Goal: Task Accomplishment & Management: Manage account settings

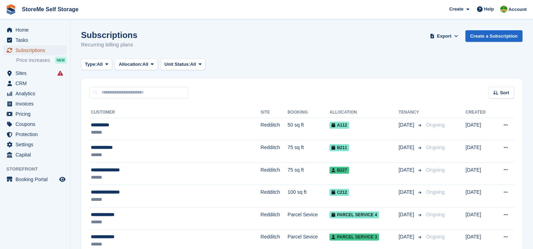
click at [39, 49] on span "Subscriptions" at bounding box center [37, 50] width 42 height 10
click at [30, 60] on span "Price increases" at bounding box center [33, 60] width 34 height 7
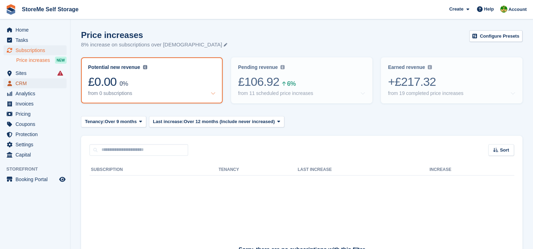
click at [23, 79] on span "CRM" at bounding box center [37, 84] width 42 height 10
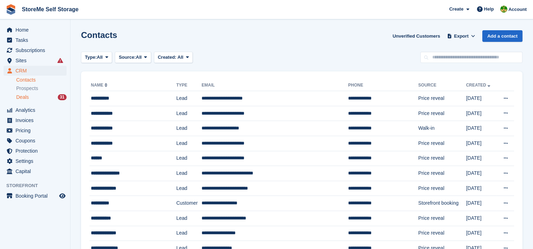
click at [25, 97] on span "Deals" at bounding box center [22, 97] width 13 height 7
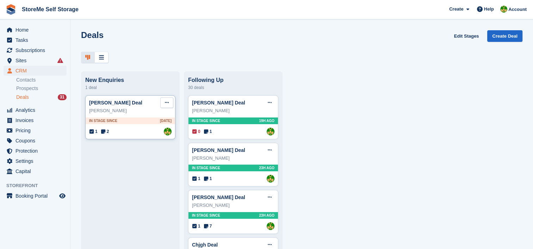
click at [166, 105] on icon at bounding box center [167, 102] width 4 height 5
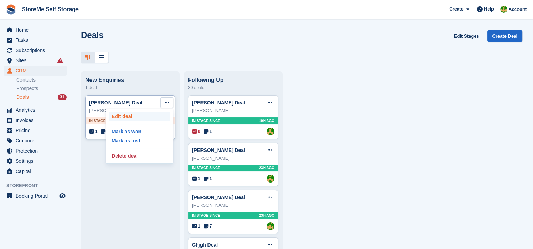
click at [126, 121] on p "Edit deal" at bounding box center [139, 116] width 61 height 9
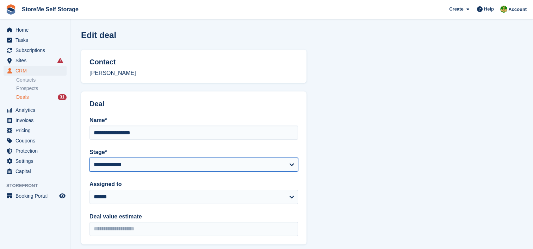
click at [116, 167] on select "**********" at bounding box center [194, 165] width 209 height 14
select select "****"
click at [90, 158] on select "**********" at bounding box center [194, 165] width 209 height 14
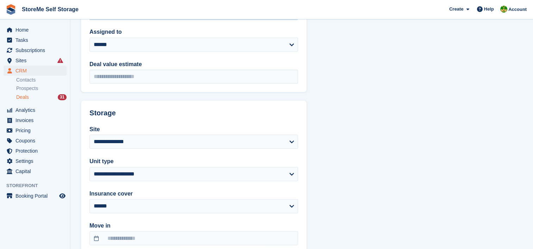
scroll to position [199, 0]
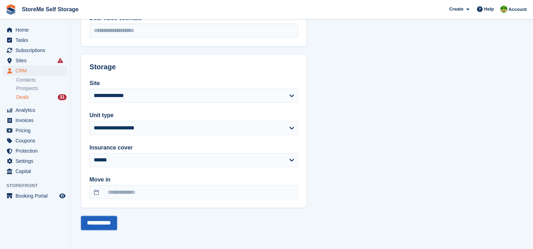
click at [103, 226] on input "**********" at bounding box center [99, 223] width 36 height 14
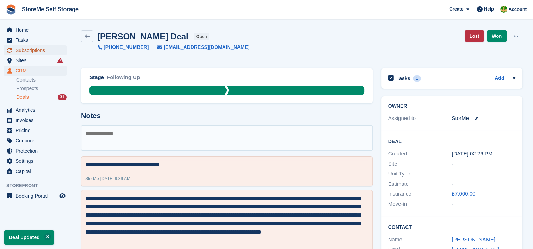
click at [30, 51] on span "Subscriptions" at bounding box center [37, 50] width 42 height 10
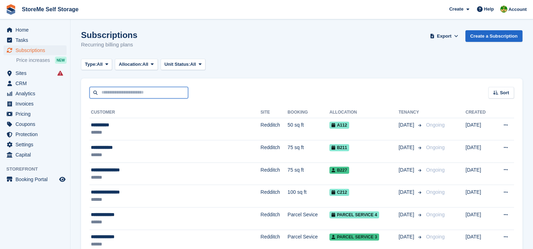
click at [163, 94] on input "text" at bounding box center [139, 93] width 99 height 12
type input "****"
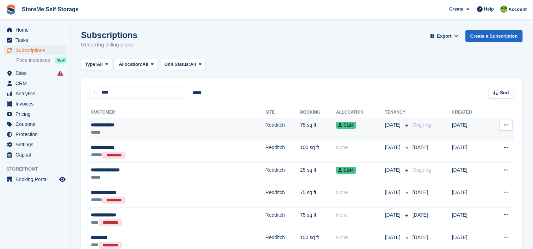
click at [265, 124] on td "Redditch" at bounding box center [282, 129] width 35 height 23
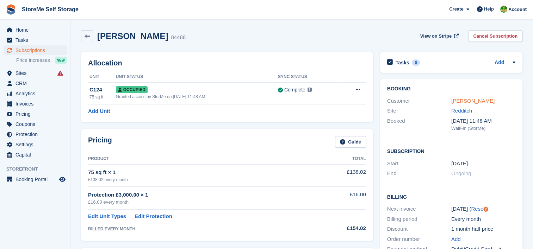
click at [483, 101] on link "Alan Cummings" at bounding box center [472, 101] width 43 height 6
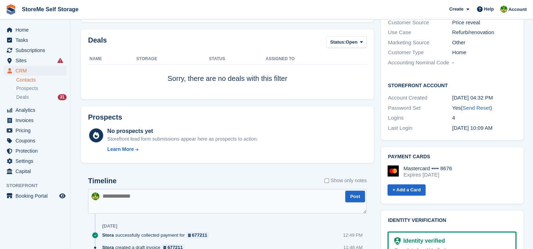
scroll to position [282, 0]
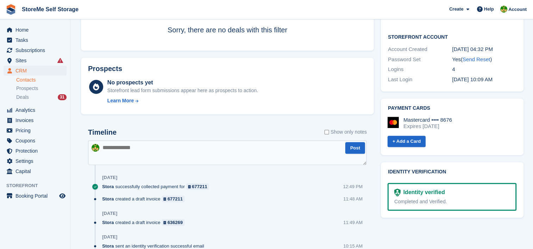
click at [199, 148] on textarea at bounding box center [227, 153] width 279 height 25
type textarea "**********"
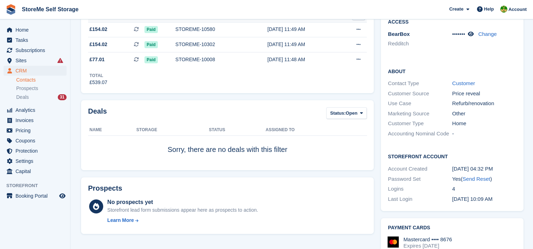
scroll to position [0, 0]
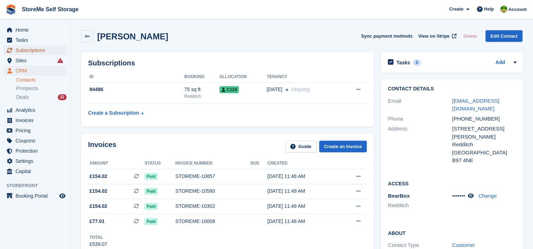
click at [37, 52] on span "Subscriptions" at bounding box center [37, 50] width 42 height 10
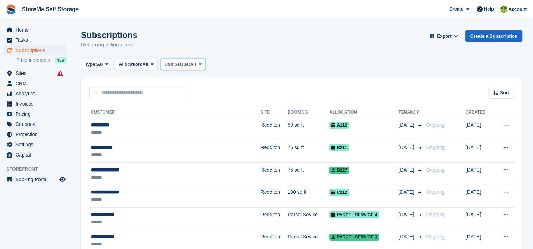
click at [172, 64] on span "Unit Status:" at bounding box center [178, 64] width 26 height 7
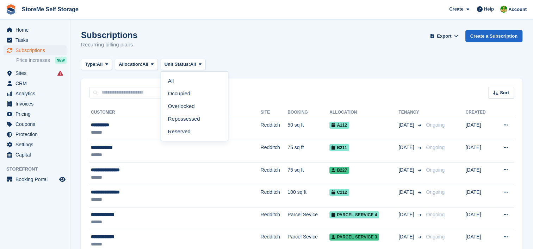
drag, startPoint x: 173, startPoint y: 106, endPoint x: 185, endPoint y: 101, distance: 12.4
click at [173, 106] on link "Overlocked" at bounding box center [194, 106] width 61 height 13
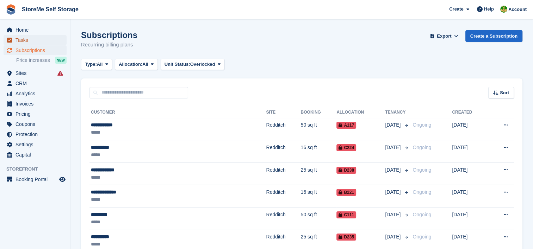
click at [33, 41] on span "Tasks" at bounding box center [37, 40] width 42 height 10
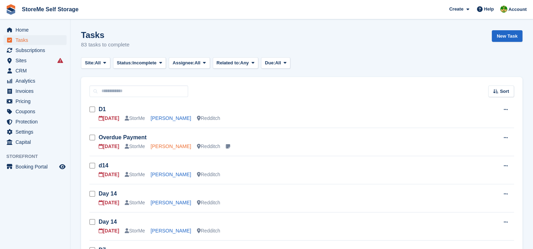
click at [175, 149] on link "Mathew Shipley" at bounding box center [171, 147] width 41 height 6
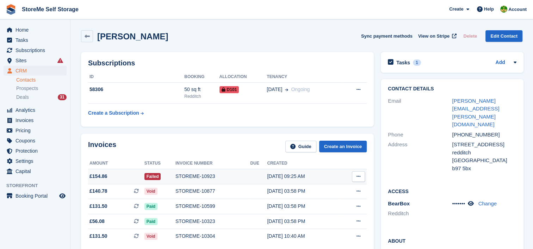
click at [201, 173] on div "STOREME-10923" at bounding box center [212, 176] width 75 height 7
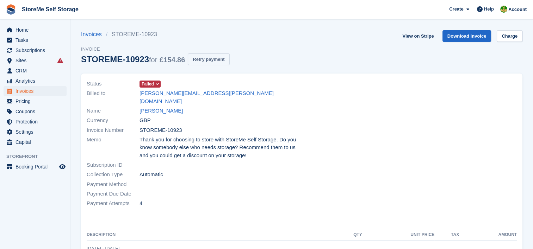
click at [207, 58] on button "Retry payment" at bounding box center [209, 60] width 42 height 12
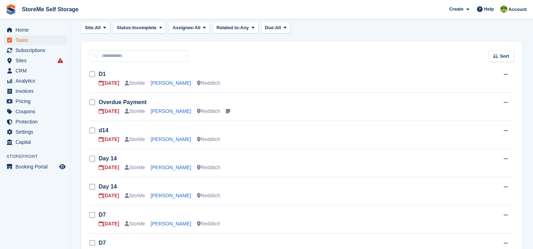
scroll to position [70, 0]
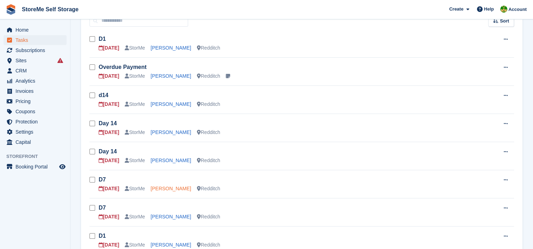
click at [175, 187] on link "[PERSON_NAME]" at bounding box center [171, 189] width 41 height 6
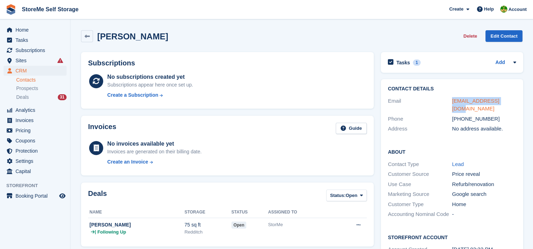
drag, startPoint x: 505, startPoint y: 100, endPoint x: 452, endPoint y: 99, distance: 52.5
click at [452, 99] on div "matt123_@live.co.uk" at bounding box center [484, 105] width 64 height 16
copy link "matt123_@live.co.uk"
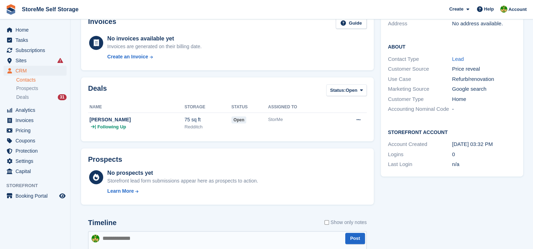
scroll to position [247, 0]
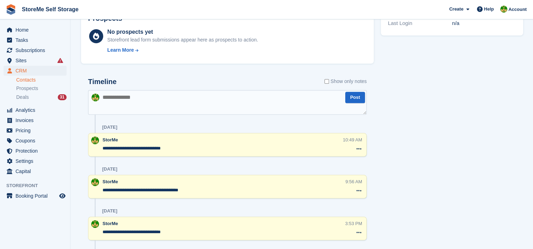
click at [141, 103] on textarea at bounding box center [227, 102] width 279 height 25
type textarea "**********"
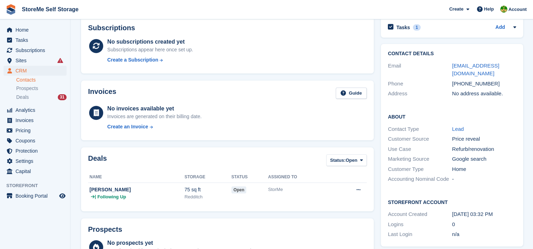
scroll to position [0, 0]
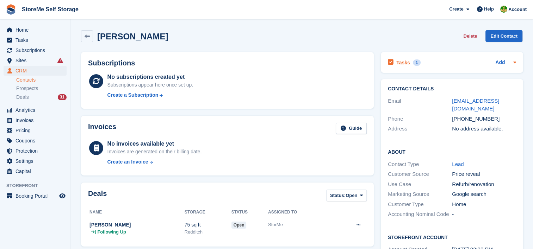
click at [404, 62] on h2 "Tasks" at bounding box center [403, 63] width 14 height 6
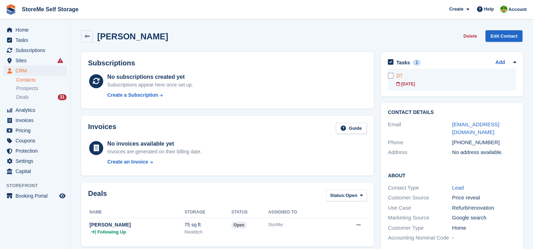
click at [403, 82] on div "[DATE]" at bounding box center [456, 84] width 120 height 6
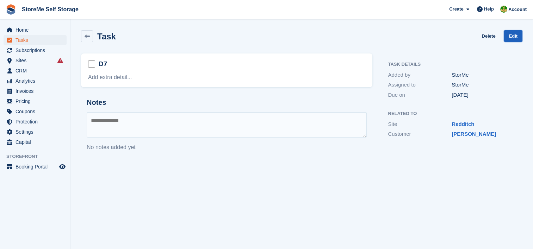
click at [512, 37] on link "Edit" at bounding box center [513, 36] width 19 height 12
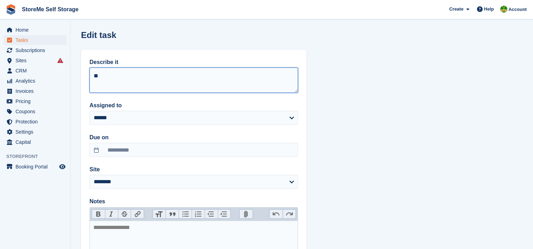
click at [208, 73] on textarea "**" at bounding box center [194, 80] width 209 height 25
type textarea "***"
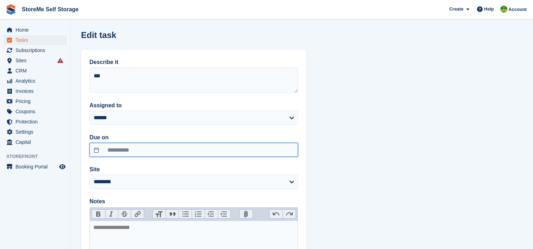
click at [138, 152] on input "**********" at bounding box center [194, 150] width 209 height 14
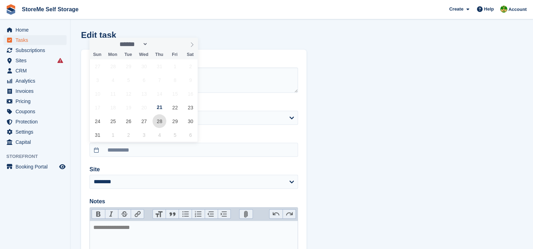
click at [161, 123] on span "28" at bounding box center [160, 122] width 14 height 14
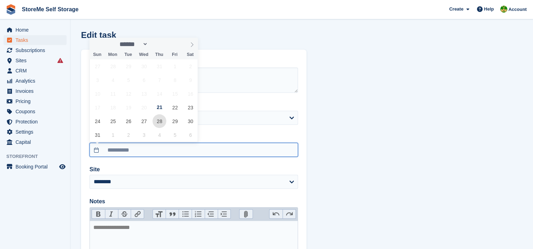
type input "**********"
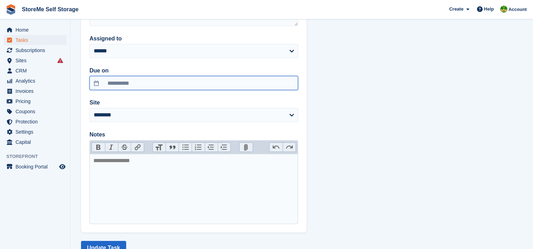
scroll to position [92, 0]
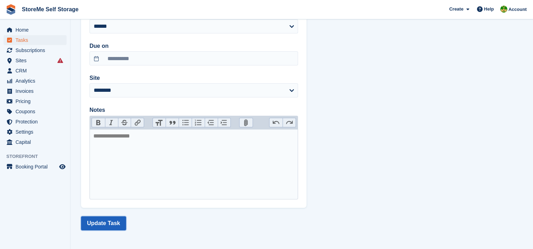
click at [107, 223] on button "Update Task" at bounding box center [103, 224] width 45 height 14
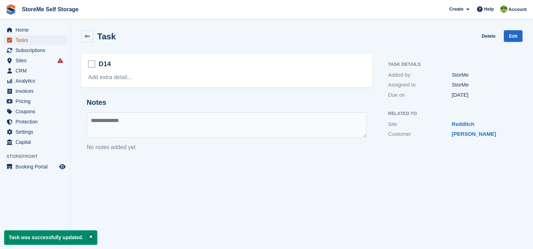
click at [18, 41] on span "Tasks" at bounding box center [37, 40] width 42 height 10
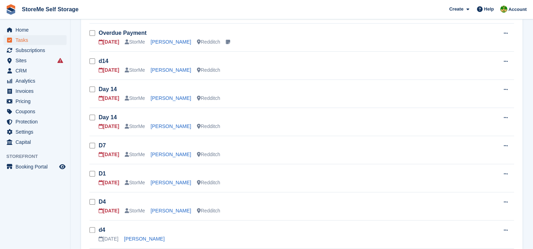
scroll to position [106, 0]
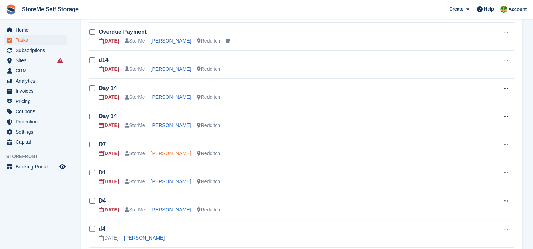
click at [168, 153] on link "Jonathan Savage" at bounding box center [171, 154] width 41 height 6
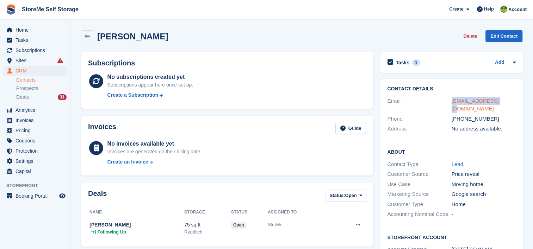
drag, startPoint x: 502, startPoint y: 100, endPoint x: 451, endPoint y: 99, distance: 50.8
click at [452, 99] on div "savajon@gmail.com" at bounding box center [484, 105] width 64 height 16
copy link "savajon@gmail.com"
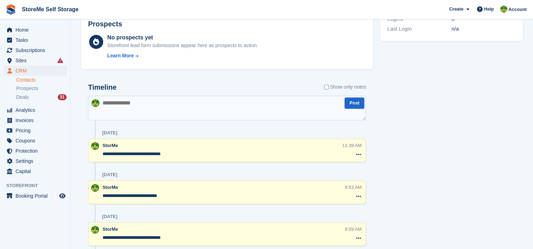
scroll to position [247, 0]
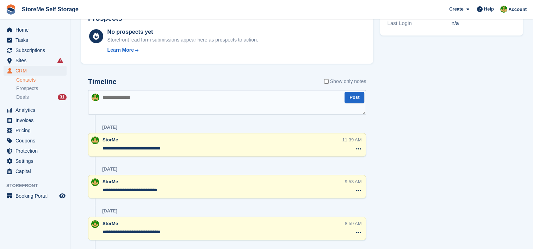
drag, startPoint x: 154, startPoint y: 99, endPoint x: 147, endPoint y: 98, distance: 7.1
click at [153, 99] on textarea at bounding box center [227, 102] width 278 height 25
type textarea "**********"
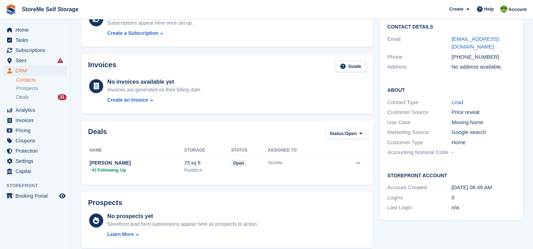
scroll to position [0, 0]
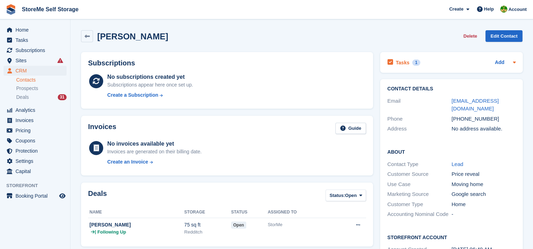
click at [405, 61] on h2 "Tasks" at bounding box center [403, 63] width 14 height 6
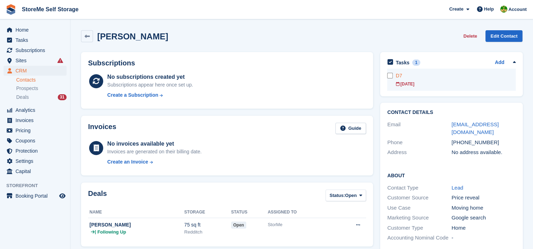
click at [408, 76] on div "D7" at bounding box center [456, 75] width 120 height 7
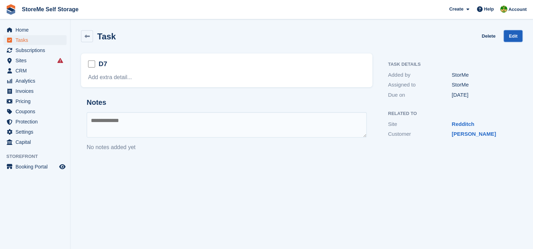
click at [513, 36] on link "Edit" at bounding box center [513, 36] width 19 height 12
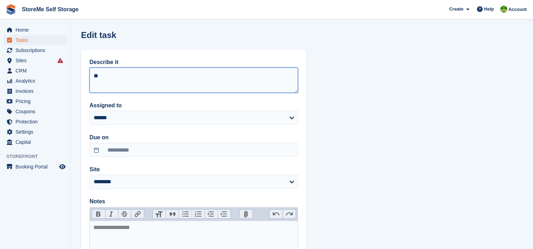
click at [130, 78] on textarea "**" at bounding box center [194, 80] width 209 height 25
type textarea "***"
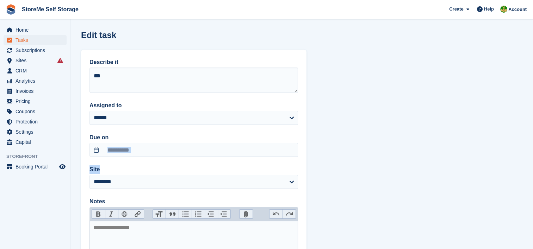
drag, startPoint x: 80, startPoint y: 176, endPoint x: 85, endPoint y: 180, distance: 6.5
click at [85, 180] on section "**********" at bounding box center [301, 170] width 463 height 341
copy div "Site"
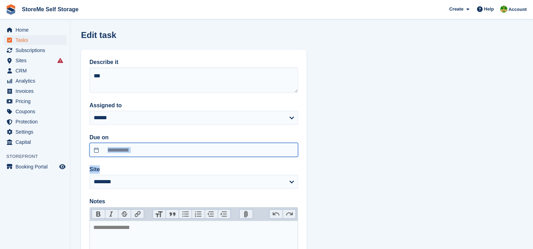
click at [169, 151] on input "**********" at bounding box center [194, 150] width 209 height 14
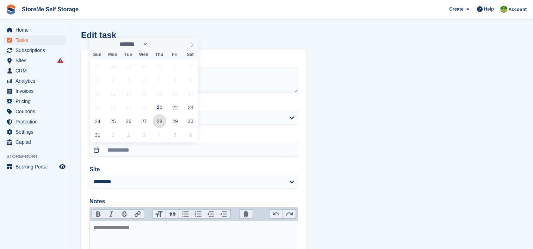
click at [159, 119] on span "28" at bounding box center [160, 122] width 14 height 14
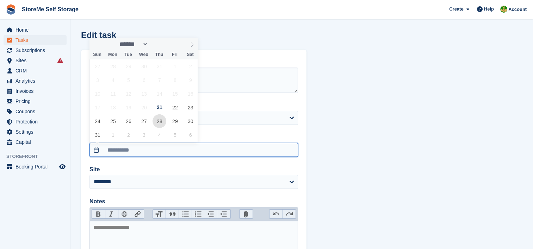
type input "**********"
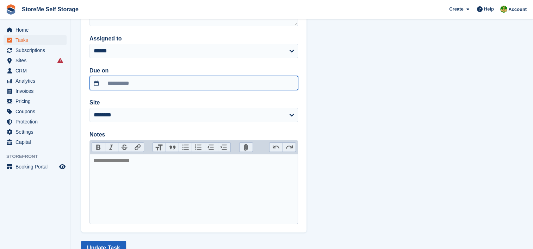
scroll to position [92, 0]
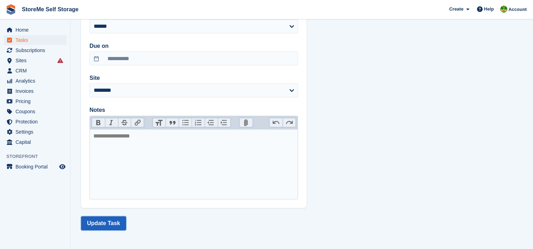
click at [112, 225] on button "Update Task" at bounding box center [103, 224] width 45 height 14
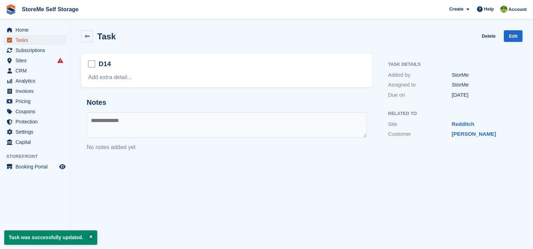
click at [17, 39] on span "Tasks" at bounding box center [37, 40] width 42 height 10
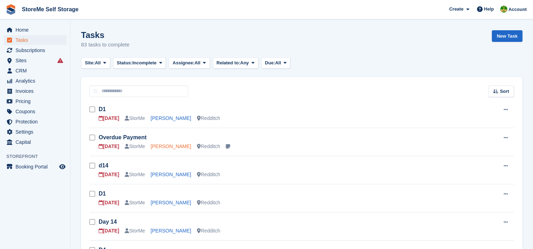
click at [164, 145] on link "Mathew Shipley" at bounding box center [171, 147] width 41 height 6
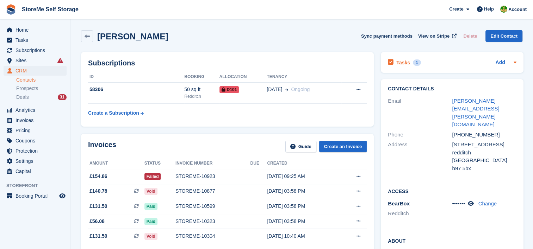
click at [413, 63] on div "1" at bounding box center [417, 63] width 8 height 6
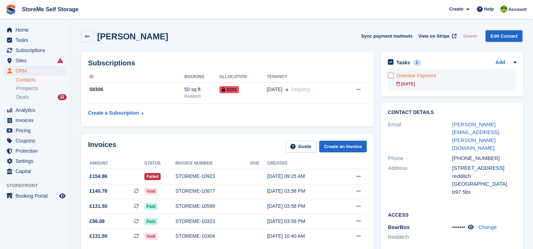
click at [407, 81] on div "[DATE]" at bounding box center [456, 84] width 120 height 6
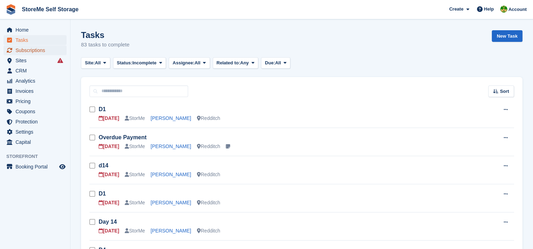
click at [28, 52] on span "Subscriptions" at bounding box center [37, 50] width 42 height 10
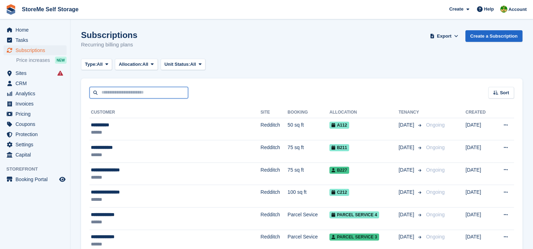
click at [155, 94] on input "text" at bounding box center [139, 93] width 99 height 12
type input "*****"
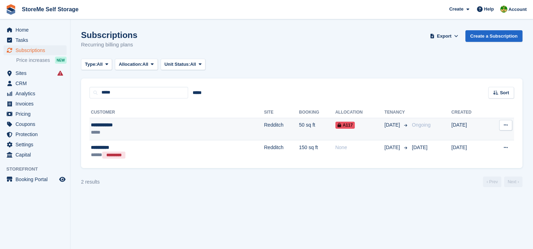
click at [264, 127] on td "Redditch" at bounding box center [281, 129] width 35 height 23
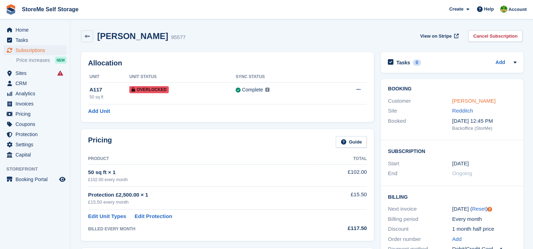
click at [471, 102] on link "Mason Jeynes" at bounding box center [473, 101] width 43 height 6
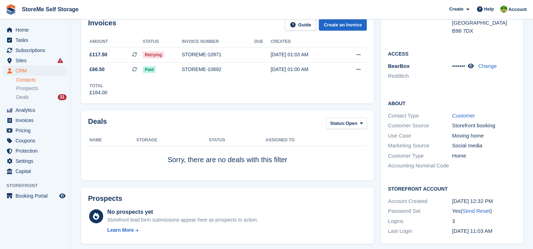
scroll to position [247, 0]
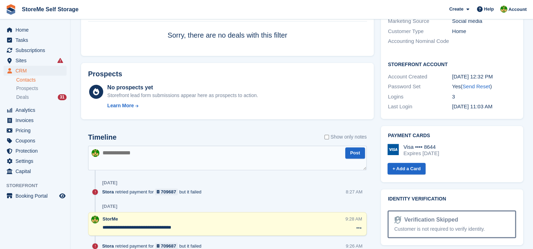
click at [201, 159] on textarea at bounding box center [227, 158] width 279 height 25
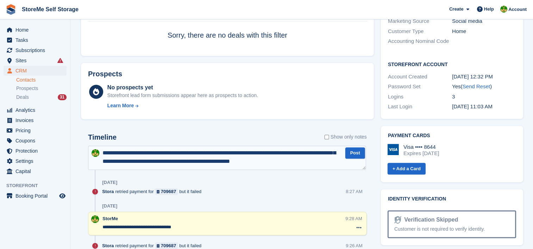
scroll to position [12, 0]
type textarea "**********"
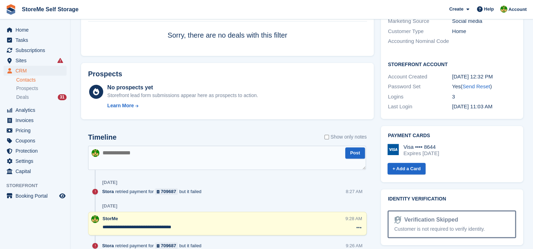
scroll to position [0, 0]
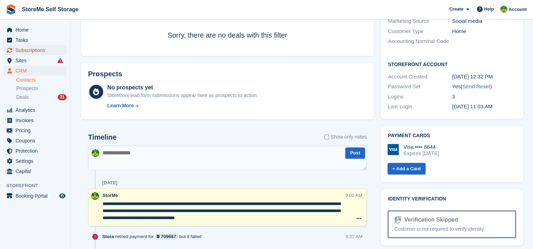
click at [27, 53] on span "Subscriptions" at bounding box center [37, 50] width 42 height 10
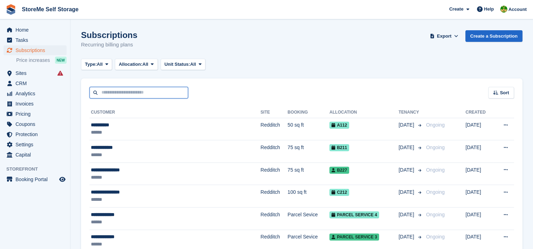
click at [172, 90] on input "text" at bounding box center [139, 93] width 99 height 12
type input "*****"
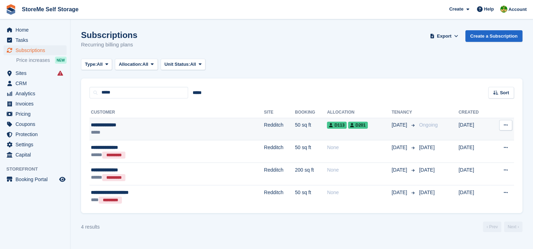
click at [295, 123] on td "50 sq ft" at bounding box center [311, 129] width 32 height 23
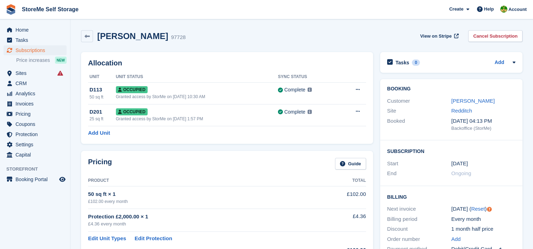
click at [489, 105] on div "Customer [PERSON_NAME]" at bounding box center [451, 101] width 128 height 10
click at [489, 101] on link "[PERSON_NAME]" at bounding box center [472, 101] width 43 height 6
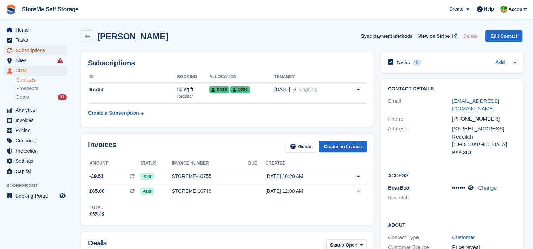
click at [45, 49] on span "Subscriptions" at bounding box center [37, 50] width 42 height 10
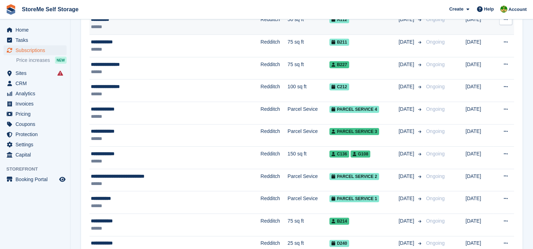
scroll to position [141, 0]
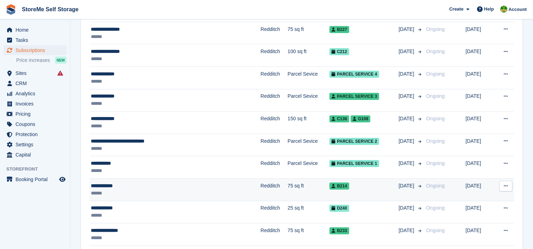
click at [288, 186] on td "75 sq ft" at bounding box center [309, 190] width 42 height 23
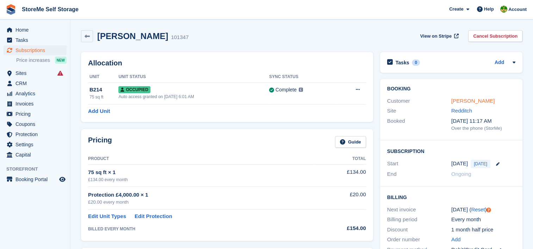
click at [459, 98] on link "[PERSON_NAME]" at bounding box center [472, 101] width 43 height 6
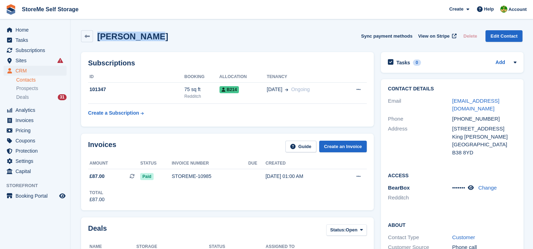
drag, startPoint x: 149, startPoint y: 35, endPoint x: 97, endPoint y: 34, distance: 52.2
click at [97, 34] on div "[PERSON_NAME] Sync payment methods View on Stripe Delete Edit Contact" at bounding box center [302, 36] width 442 height 12
copy h2 "[PERSON_NAME]"
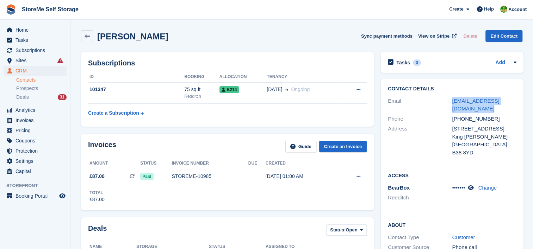
drag, startPoint x: 468, startPoint y: 109, endPoint x: 449, endPoint y: 103, distance: 19.8
click at [449, 103] on div "Email [EMAIL_ADDRESS][DOMAIN_NAME]" at bounding box center [452, 105] width 128 height 18
copy div "[EMAIL_ADDRESS][DOMAIN_NAME]"
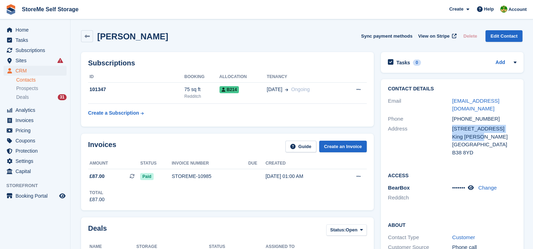
drag, startPoint x: 483, startPoint y: 136, endPoint x: 450, endPoint y: 131, distance: 33.5
click at [450, 131] on div "Address [STREET_ADDRESS] King [PERSON_NAME] [GEOGRAPHIC_DATA]" at bounding box center [452, 141] width 128 height 34
copy div "[STREET_ADDRESS] [PERSON_NAME]"
drag, startPoint x: 473, startPoint y: 153, endPoint x: 452, endPoint y: 154, distance: 21.2
click at [452, 154] on div "B38 8YD" at bounding box center [484, 153] width 64 height 8
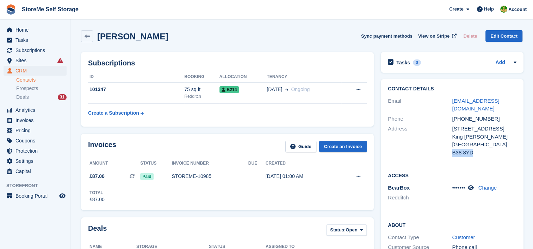
copy div "B38 8YD"
drag, startPoint x: 492, startPoint y: 119, endPoint x: 461, endPoint y: 118, distance: 30.7
click at [461, 118] on div "[PHONE_NUMBER]" at bounding box center [484, 119] width 64 height 8
copy div "7507926201"
drag, startPoint x: 463, startPoint y: 109, endPoint x: 447, endPoint y: 105, distance: 16.0
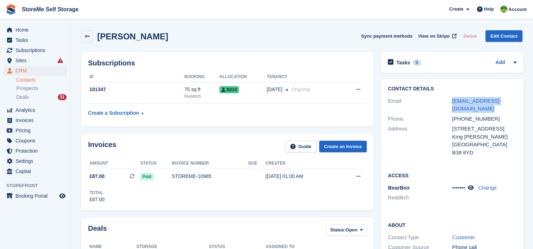
click at [447, 105] on div "Email [EMAIL_ADDRESS][DOMAIN_NAME]" at bounding box center [452, 105] width 128 height 18
copy div "[EMAIL_ADDRESS][DOMAIN_NAME]"
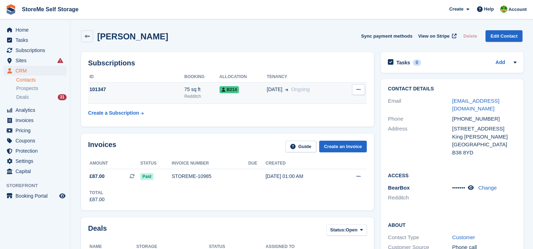
click at [162, 91] on div "101347" at bounding box center [136, 89] width 96 height 7
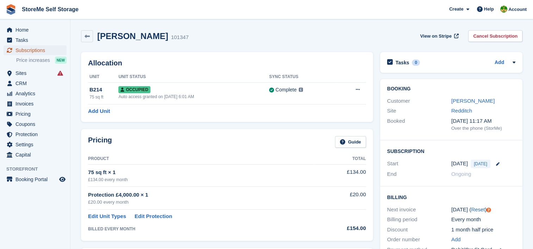
click at [30, 47] on span "Subscriptions" at bounding box center [37, 50] width 42 height 10
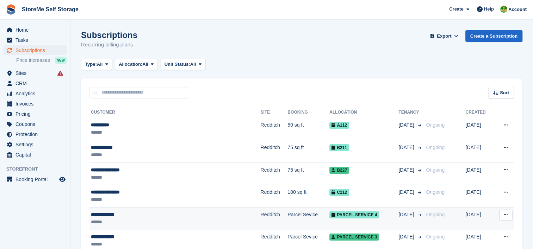
click at [260, 214] on td "Redditch" at bounding box center [273, 219] width 27 height 23
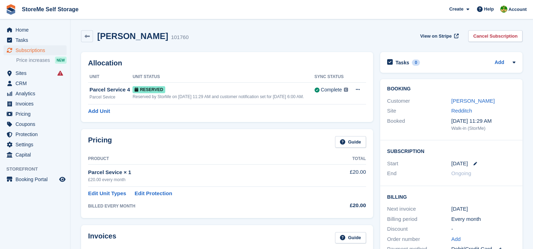
click at [467, 104] on link "[PERSON_NAME]" at bounding box center [472, 101] width 43 height 6
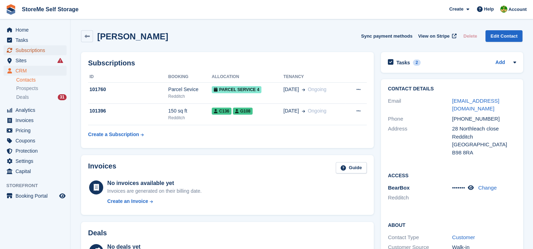
click at [31, 50] on span "Subscriptions" at bounding box center [37, 50] width 42 height 10
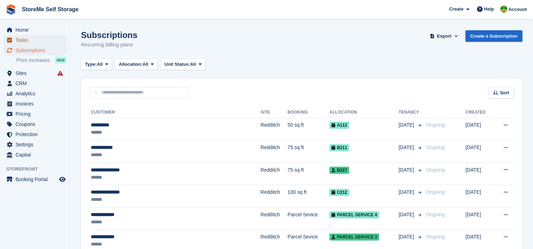
click at [22, 40] on span "Tasks" at bounding box center [37, 40] width 42 height 10
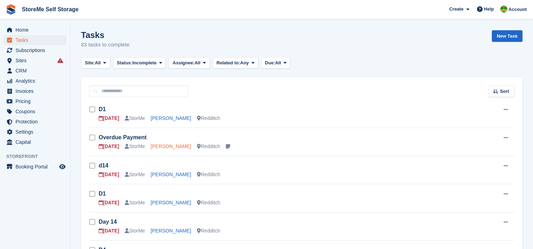
click at [173, 149] on link "[PERSON_NAME]" at bounding box center [171, 147] width 41 height 6
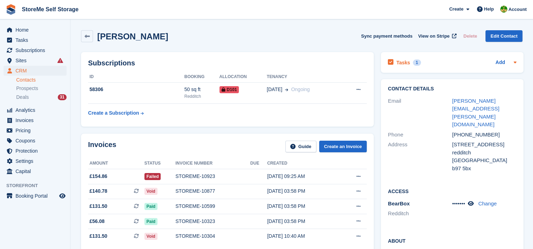
click at [409, 63] on div "Tasks 1" at bounding box center [404, 63] width 33 height 10
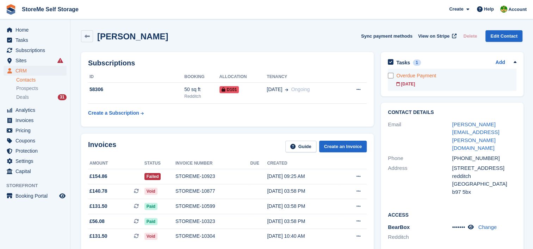
click at [409, 76] on div "Overdue Payment" at bounding box center [456, 75] width 120 height 7
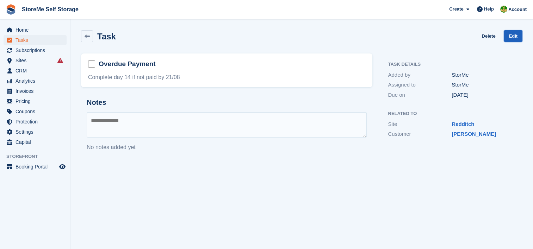
click at [514, 37] on link "Edit" at bounding box center [513, 36] width 19 height 12
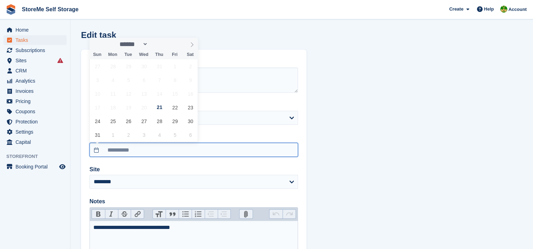
click at [123, 147] on input "**********" at bounding box center [194, 150] width 209 height 14
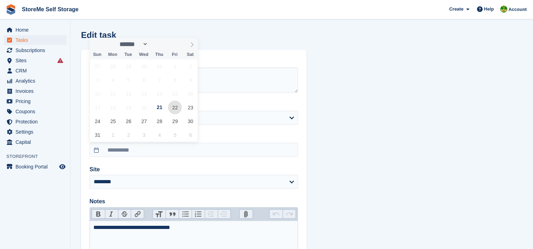
click at [170, 106] on span "22" at bounding box center [175, 108] width 14 height 14
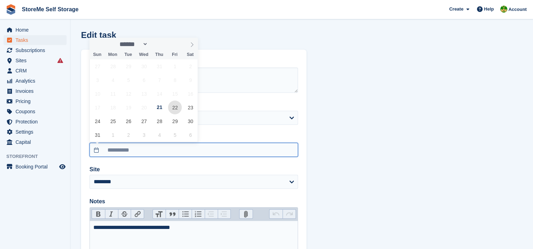
type input "**********"
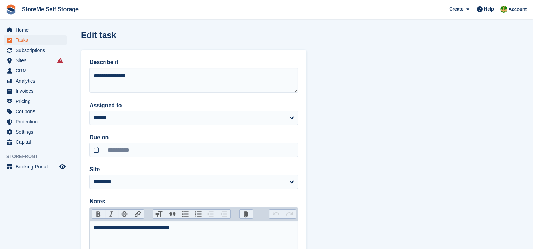
click at [173, 226] on div "**********" at bounding box center [193, 228] width 201 height 8
type trix-editor "**********"
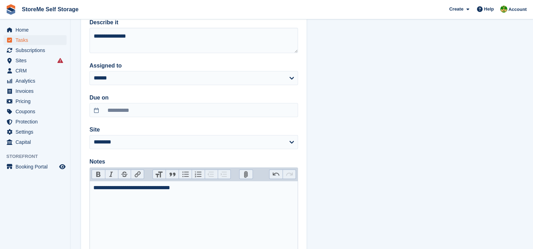
scroll to position [92, 0]
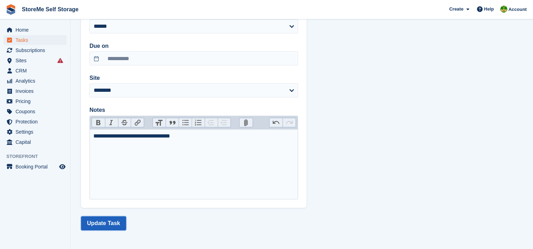
click at [120, 220] on button "Update Task" at bounding box center [103, 224] width 45 height 14
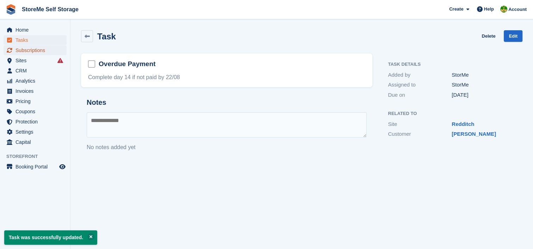
click at [41, 52] on span "Subscriptions" at bounding box center [37, 50] width 42 height 10
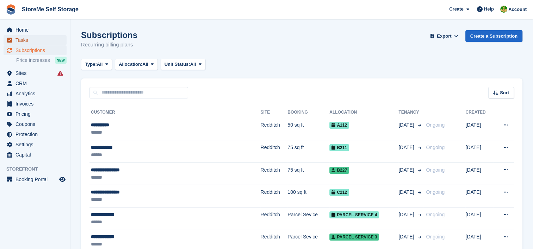
click at [20, 41] on span "Tasks" at bounding box center [37, 40] width 42 height 10
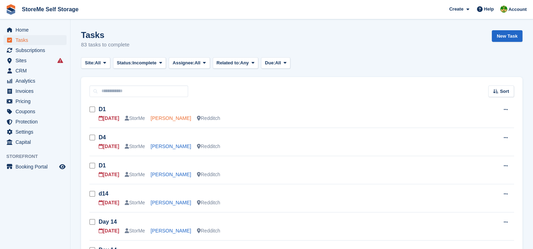
click at [167, 119] on link "[PERSON_NAME]" at bounding box center [171, 119] width 41 height 6
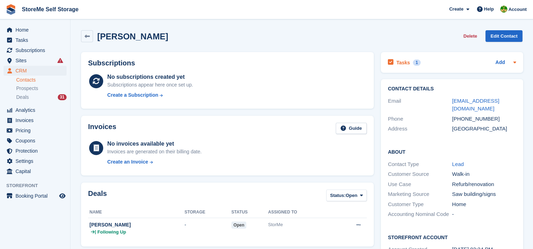
click at [406, 66] on div "Tasks 1" at bounding box center [404, 63] width 33 height 10
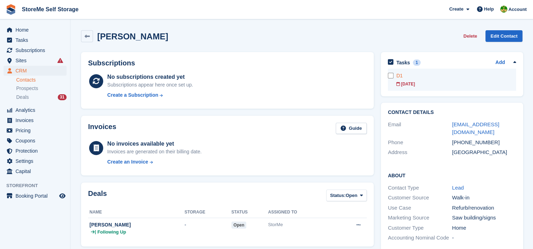
click at [405, 82] on div "[DATE]" at bounding box center [456, 84] width 120 height 6
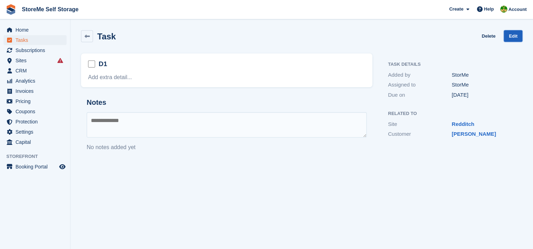
click at [513, 33] on link "Edit" at bounding box center [513, 36] width 19 height 12
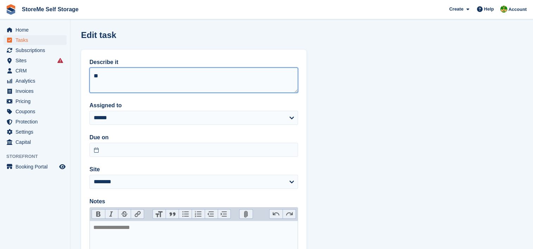
click at [203, 79] on textarea "**" at bounding box center [194, 80] width 209 height 25
type textarea "**"
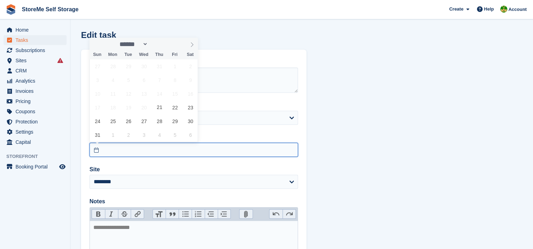
click at [114, 145] on input "text" at bounding box center [194, 150] width 209 height 14
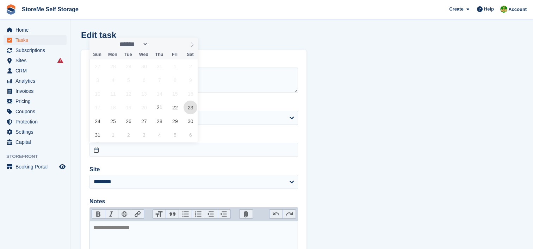
click at [190, 107] on span "23" at bounding box center [191, 108] width 14 height 14
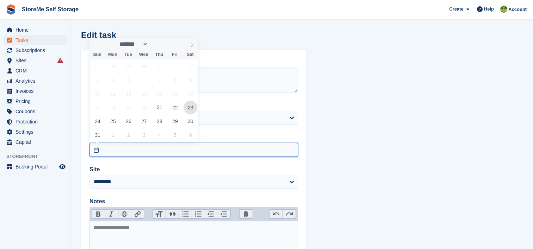
type input "**********"
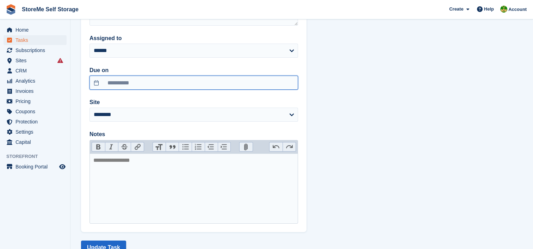
scroll to position [92, 0]
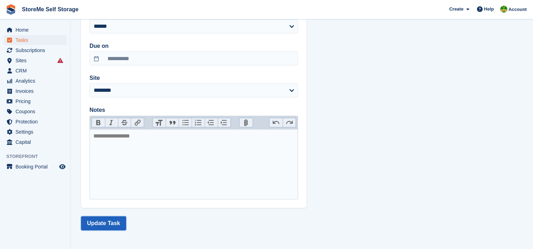
click at [111, 227] on button "Update Task" at bounding box center [103, 224] width 45 height 14
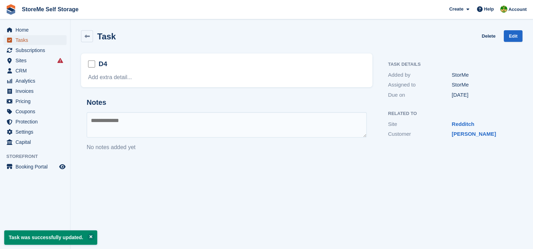
click at [30, 41] on span "Tasks" at bounding box center [37, 40] width 42 height 10
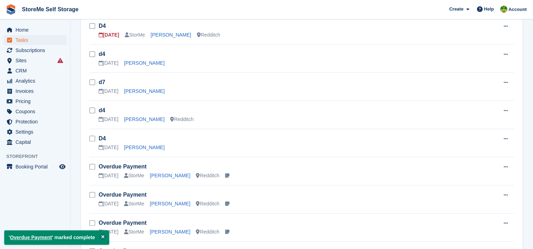
scroll to position [211, 0]
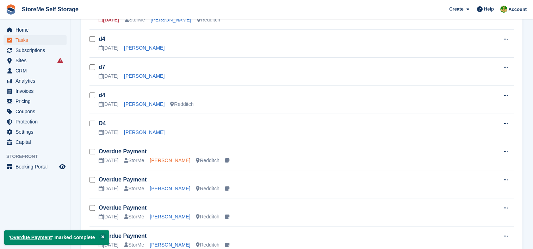
click at [176, 161] on link "[PERSON_NAME]" at bounding box center [170, 161] width 41 height 6
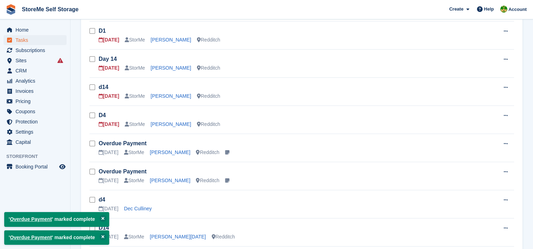
scroll to position [106, 0]
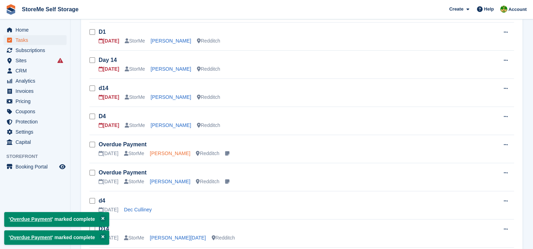
click at [165, 151] on link "[PERSON_NAME]" at bounding box center [170, 154] width 41 height 6
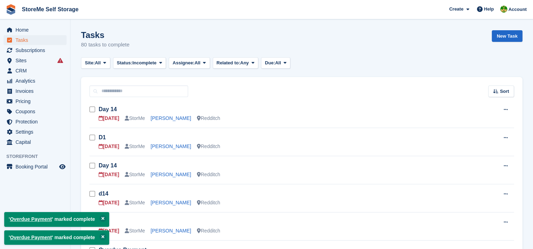
scroll to position [106, 0]
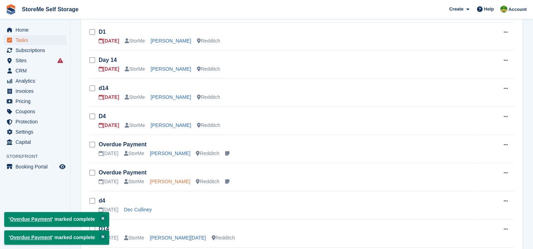
click at [167, 182] on link "[PERSON_NAME]" at bounding box center [170, 182] width 41 height 6
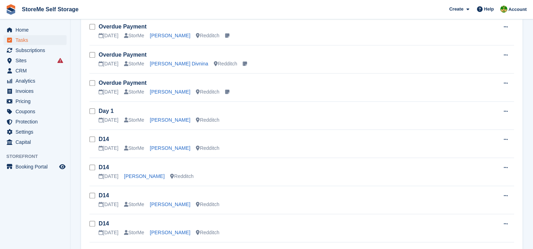
scroll to position [564, 0]
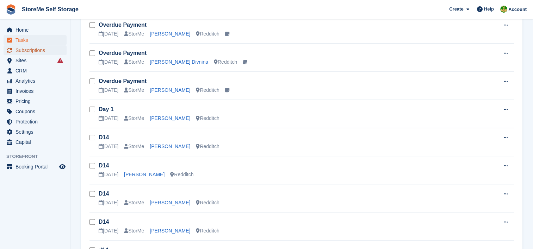
click at [41, 48] on span "Subscriptions" at bounding box center [37, 50] width 42 height 10
